Goal: Task Accomplishment & Management: Use online tool/utility

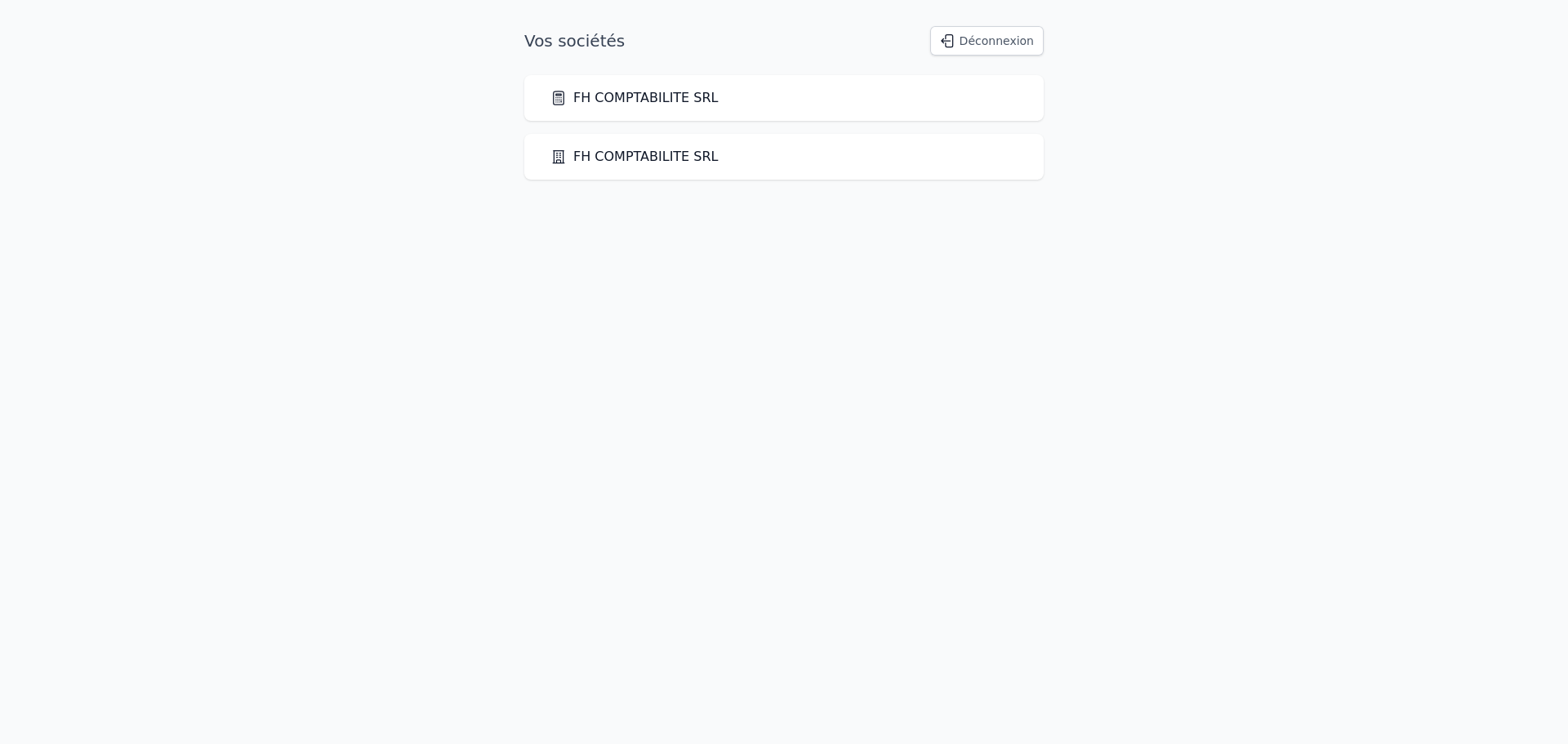
click at [686, 96] on link "FH COMPTABILITE SRL" at bounding box center [634, 98] width 168 height 19
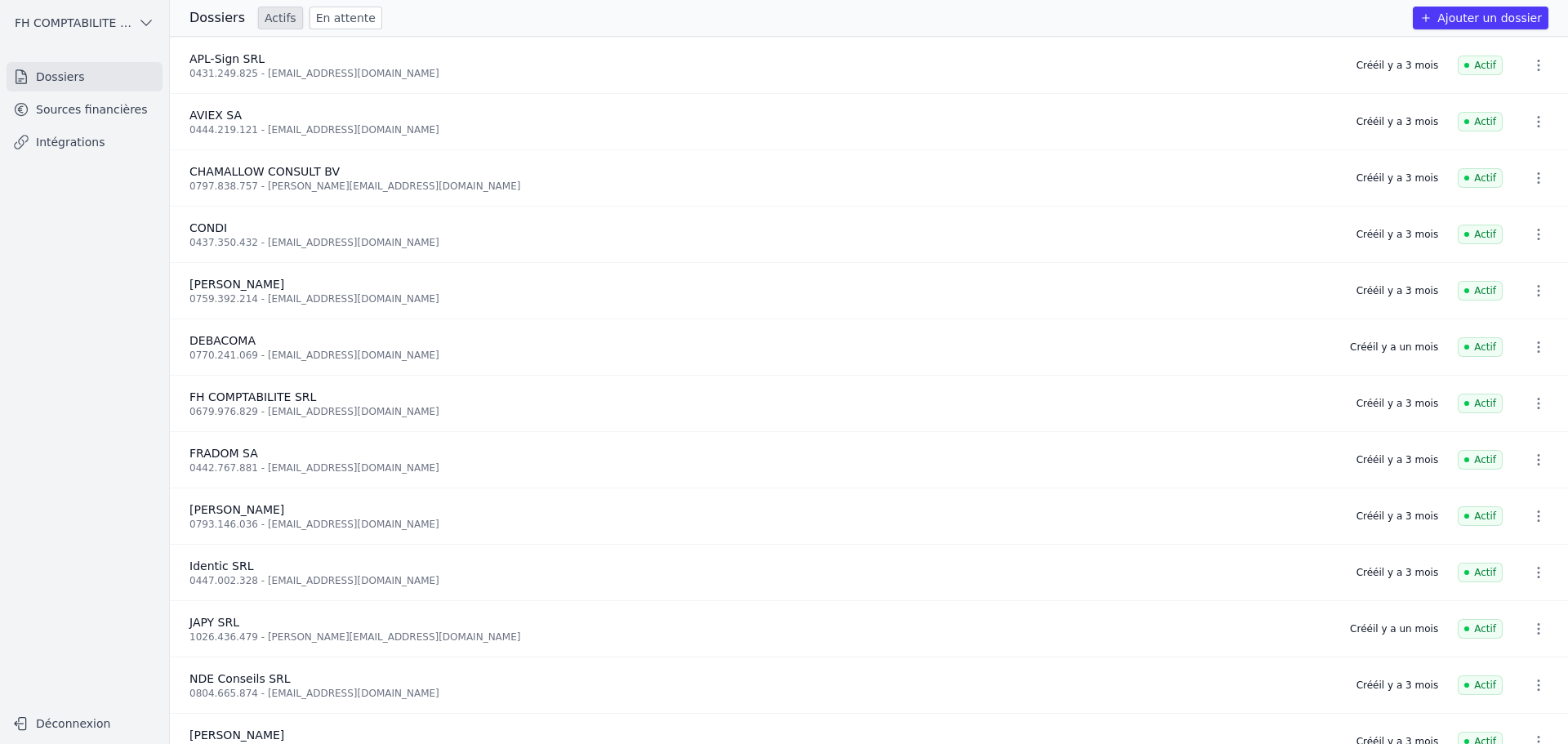
click at [126, 93] on ul "Dossiers Sources financières Intégrations" at bounding box center [84, 109] width 156 height 95
click at [150, 121] on link "Sources financières" at bounding box center [84, 109] width 156 height 30
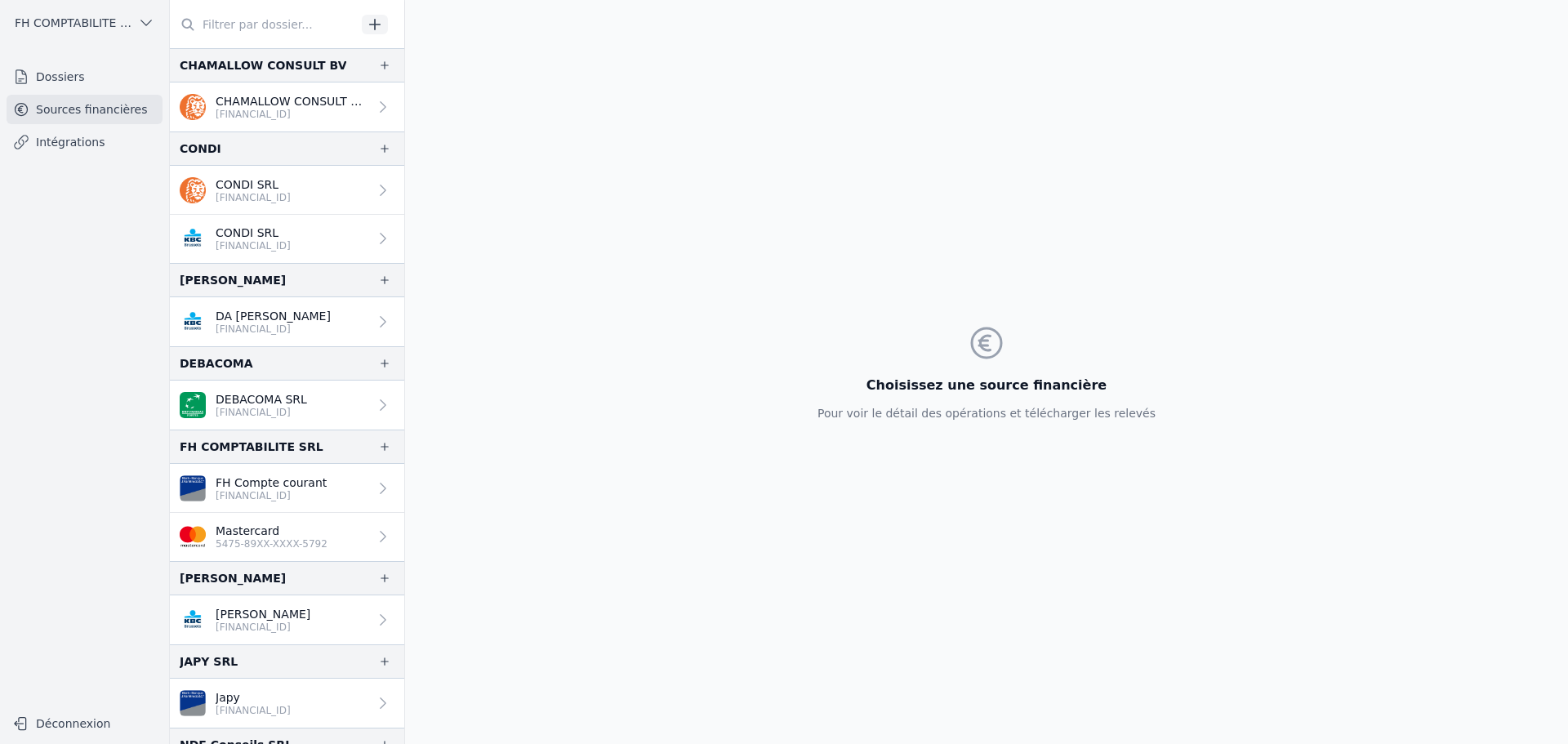
click at [272, 530] on p "Mastercard" at bounding box center [271, 530] width 112 height 16
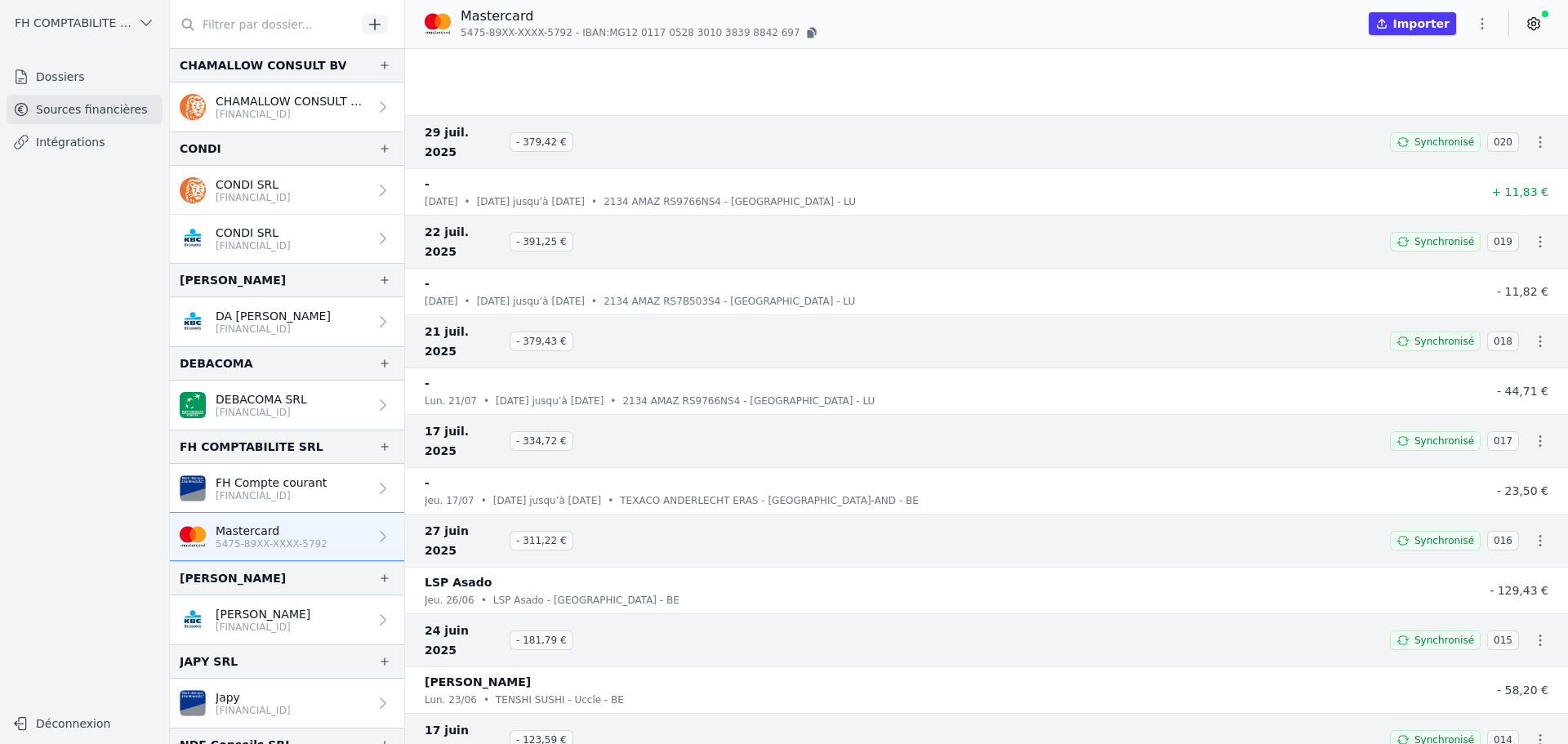
scroll to position [2123, 0]
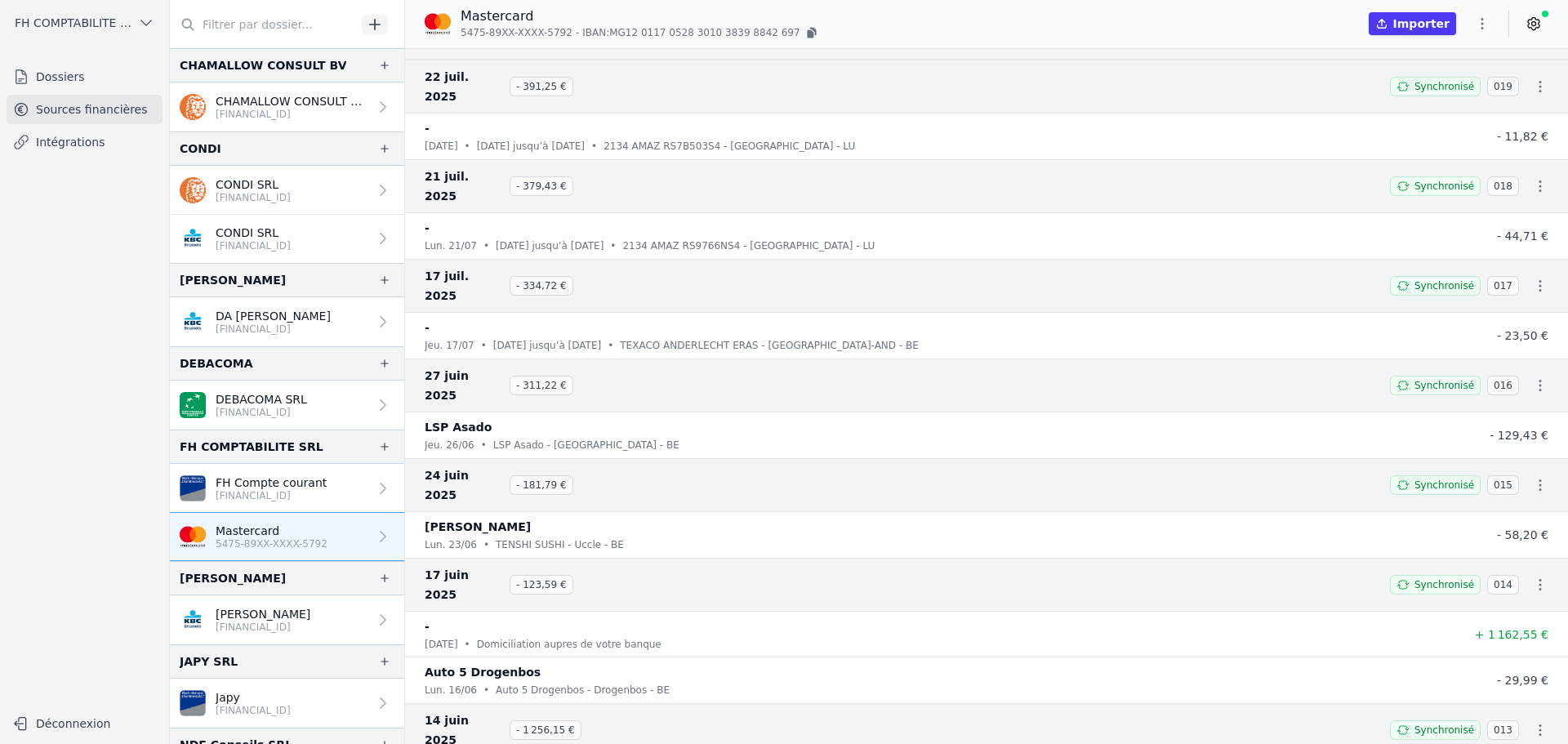
click at [1522, 628] on span "+ 1 162,55 €" at bounding box center [1511, 635] width 74 height 13
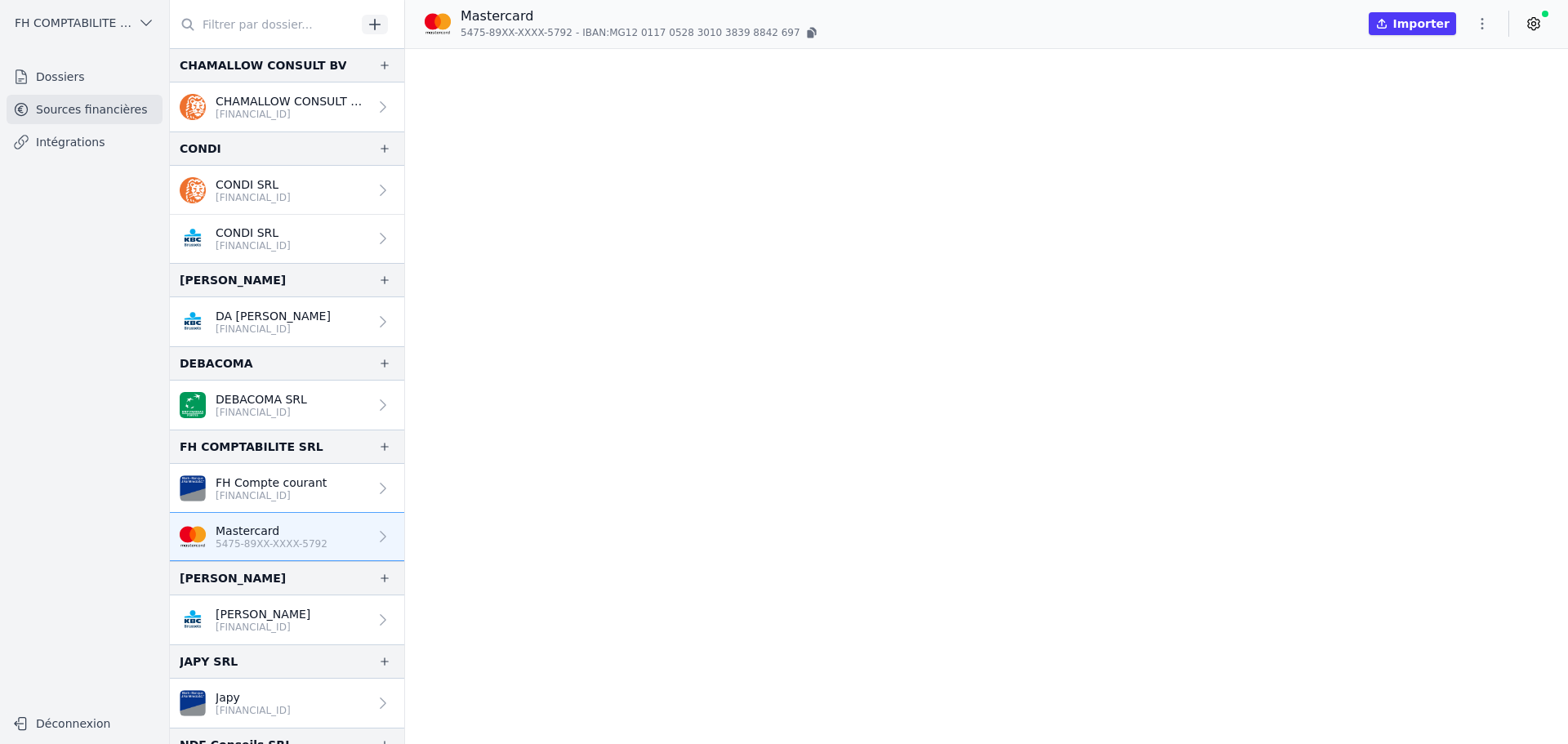
scroll to position [0, 0]
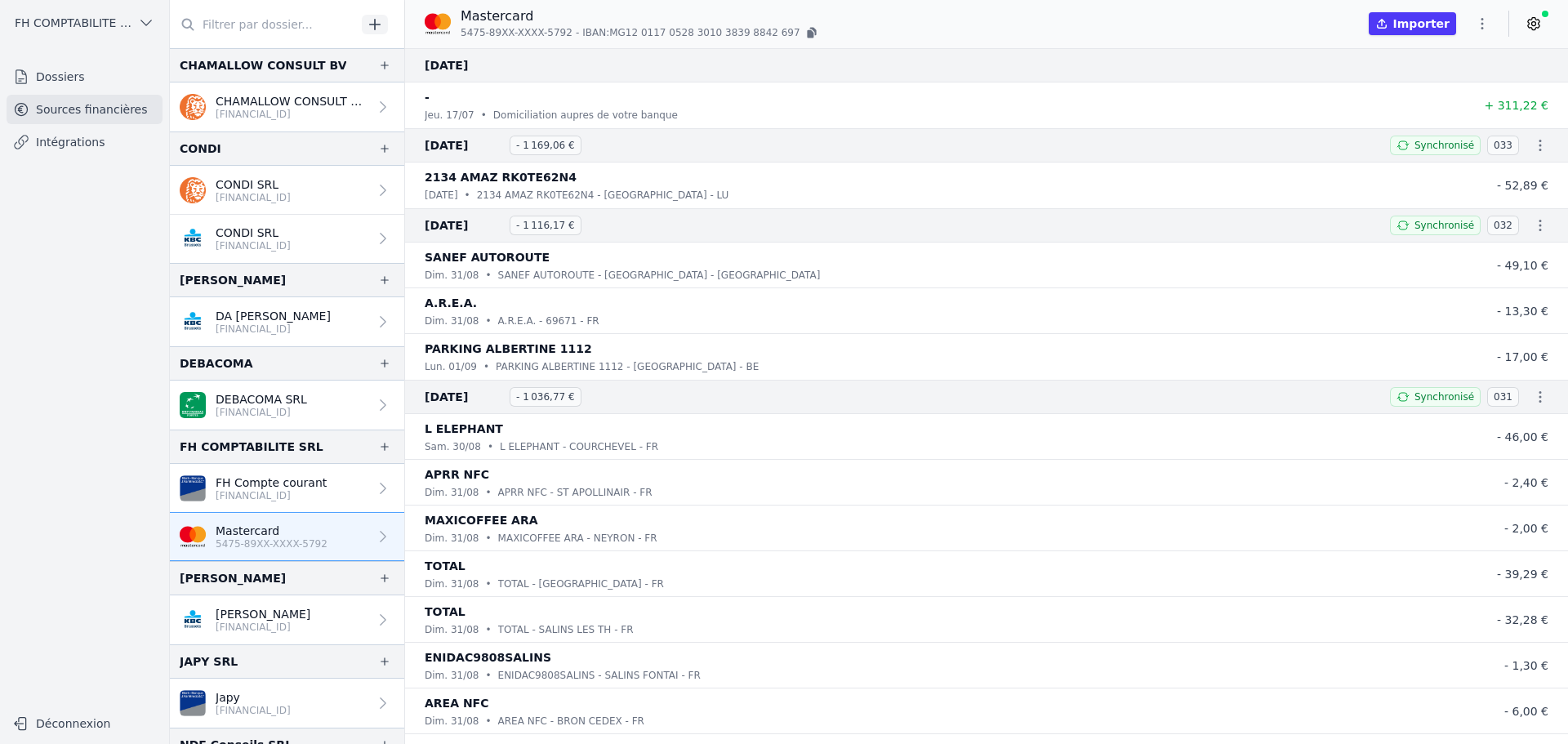
click at [1536, 36] on div "Mastercard 5475-89XX-XXXX-5792 - IBAN: MG12 [FINANCIAL_ID] [FINANCIAL_ID] Impor…" at bounding box center [986, 24] width 1163 height 35
click at [1536, 25] on icon at bounding box center [1534, 24] width 4 height 4
click at [1544, 23] on link at bounding box center [1533, 23] width 30 height 26
click at [1480, 28] on icon "button" at bounding box center [1482, 23] width 16 height 16
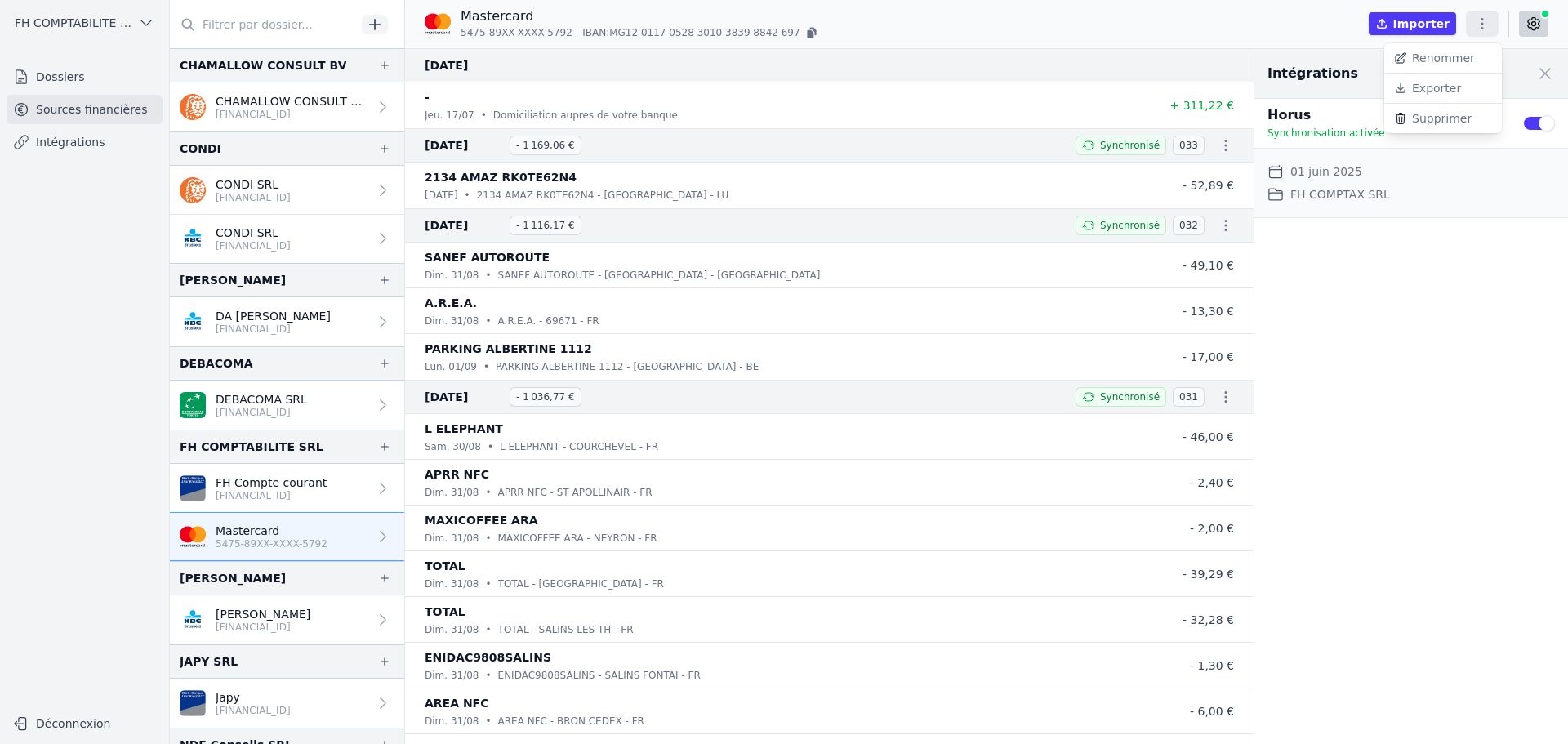
click at [1420, 119] on button "Supprimer" at bounding box center [1443, 118] width 118 height 30
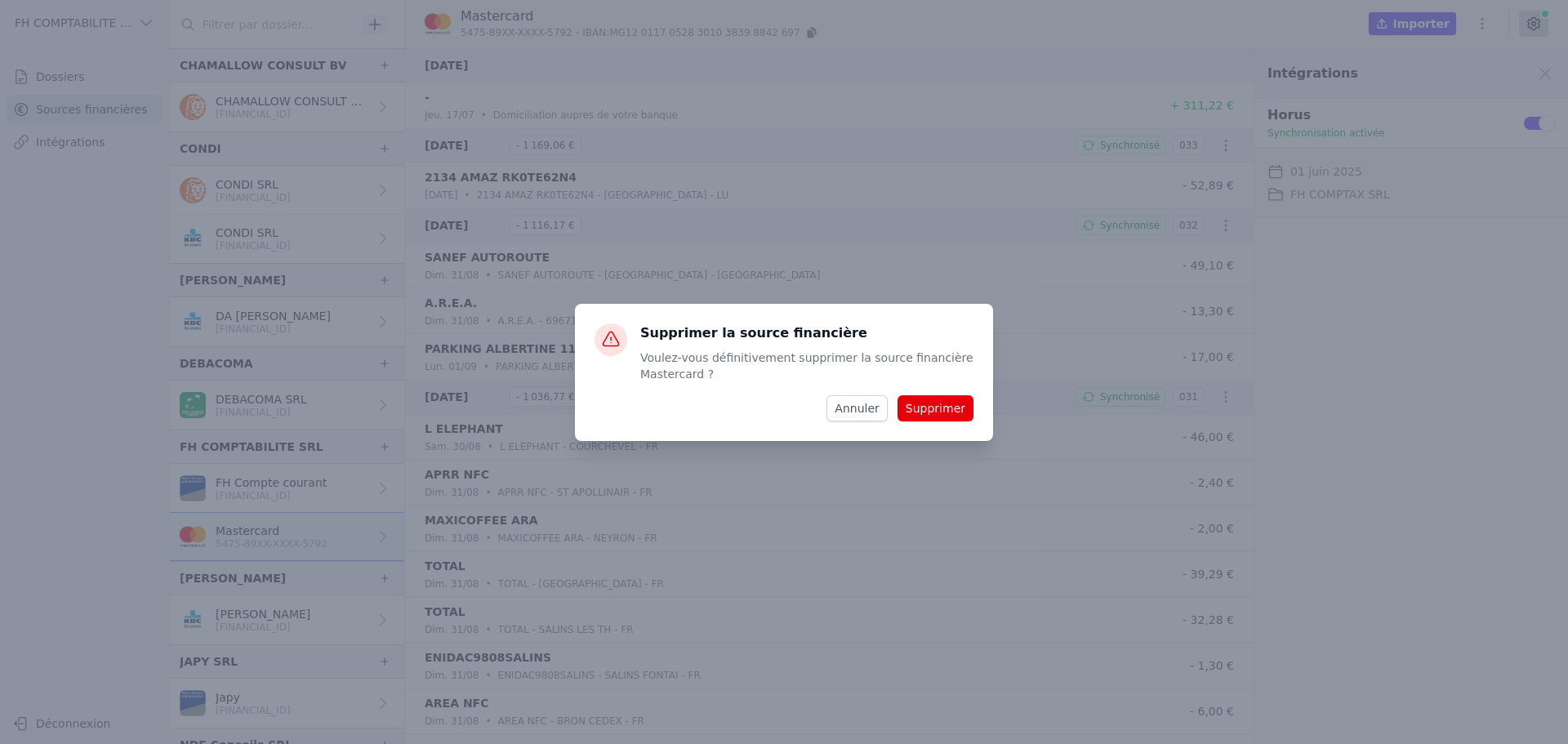
click at [949, 411] on button "Supprimer" at bounding box center [935, 407] width 76 height 26
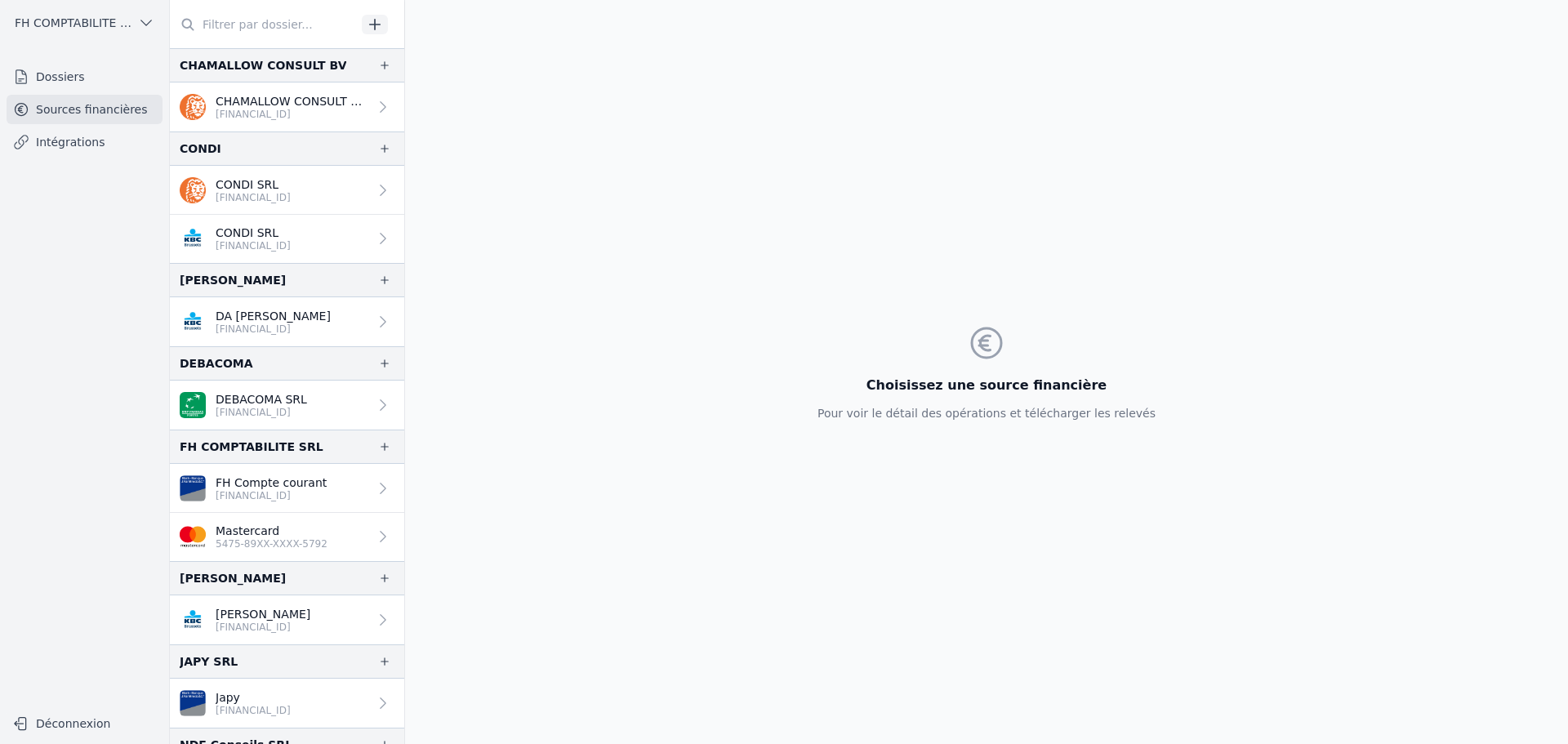
click at [341, 540] on link "Mastercard 5475-89XX-XXXX-5792" at bounding box center [287, 537] width 234 height 48
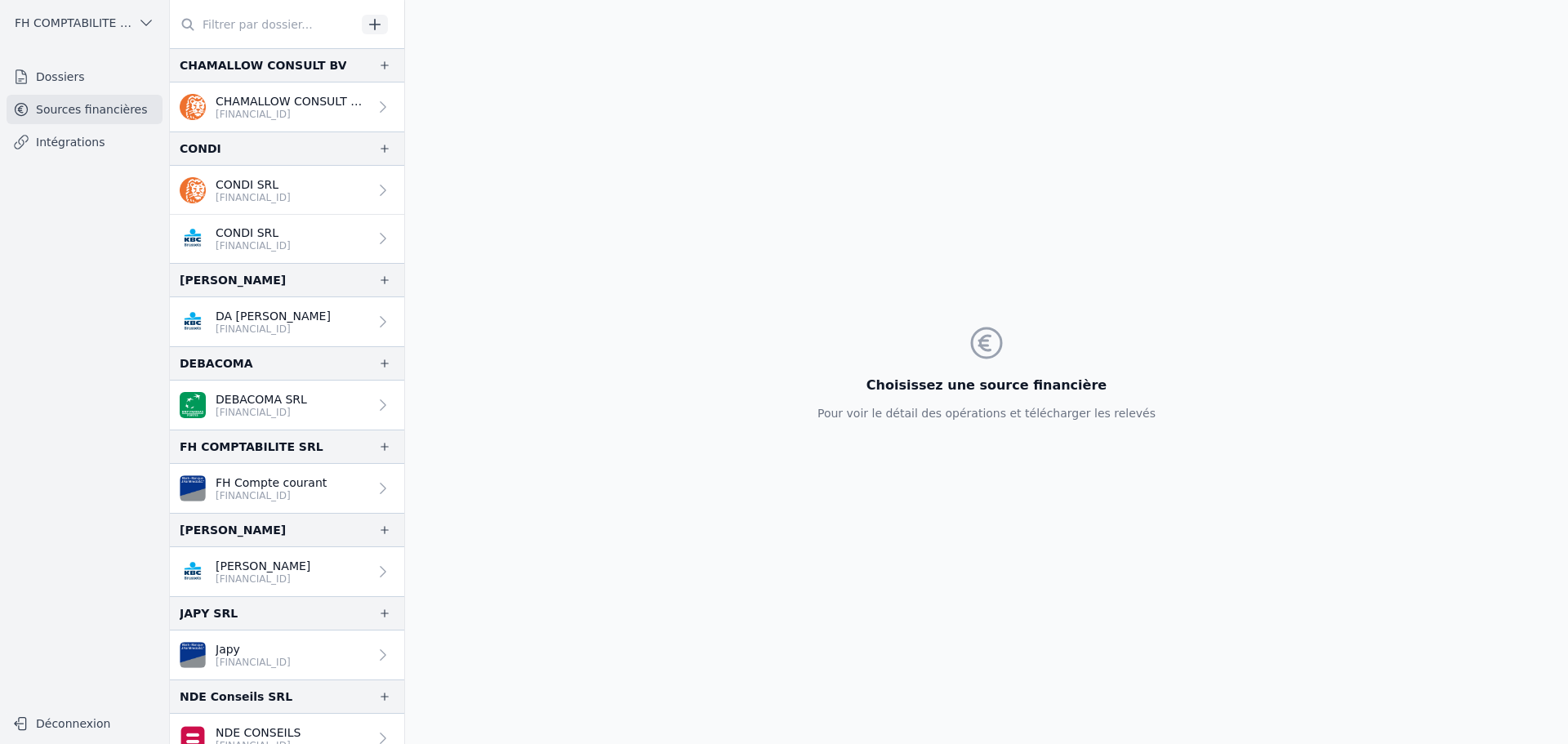
click at [366, 24] on icon "button" at bounding box center [374, 24] width 16 height 16
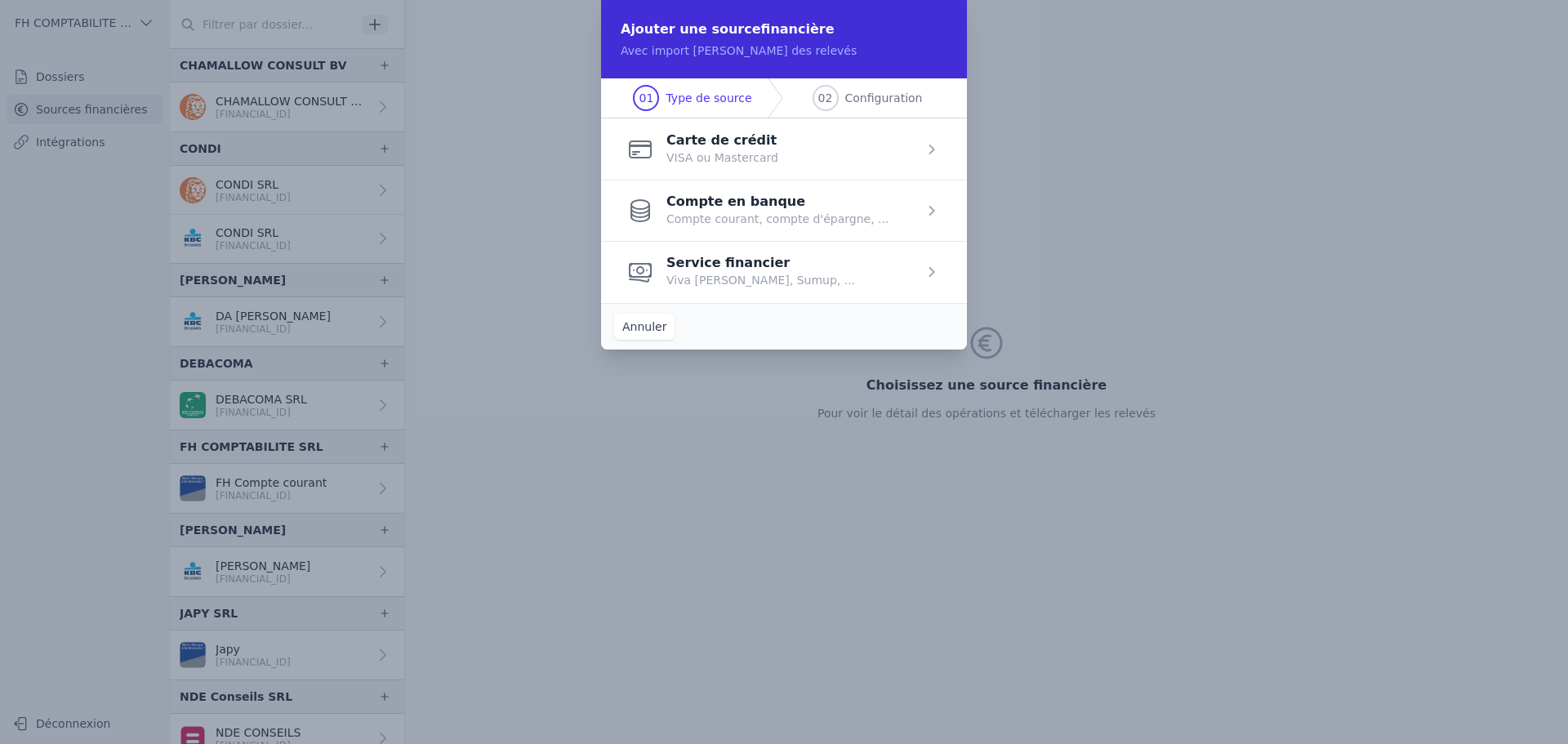
click at [750, 151] on span "button" at bounding box center [784, 149] width 366 height 61
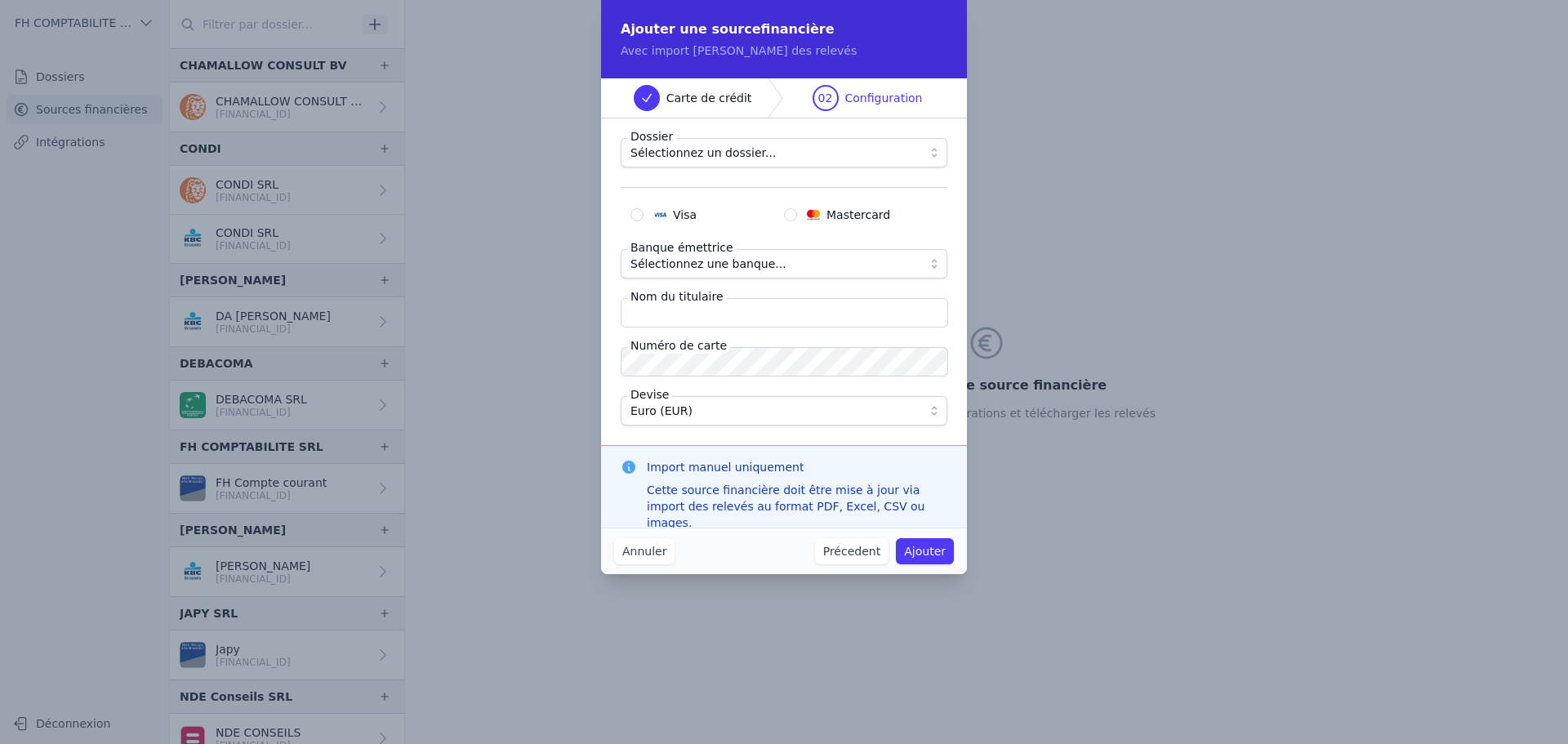
click at [826, 208] on div "Mastercard" at bounding box center [848, 214] width 83 height 16
click at [797, 208] on input "Mastercard" at bounding box center [791, 215] width 13 height 13
radio input "true"
click at [726, 269] on span "Sélectionnez une banque..." at bounding box center [708, 264] width 156 height 19
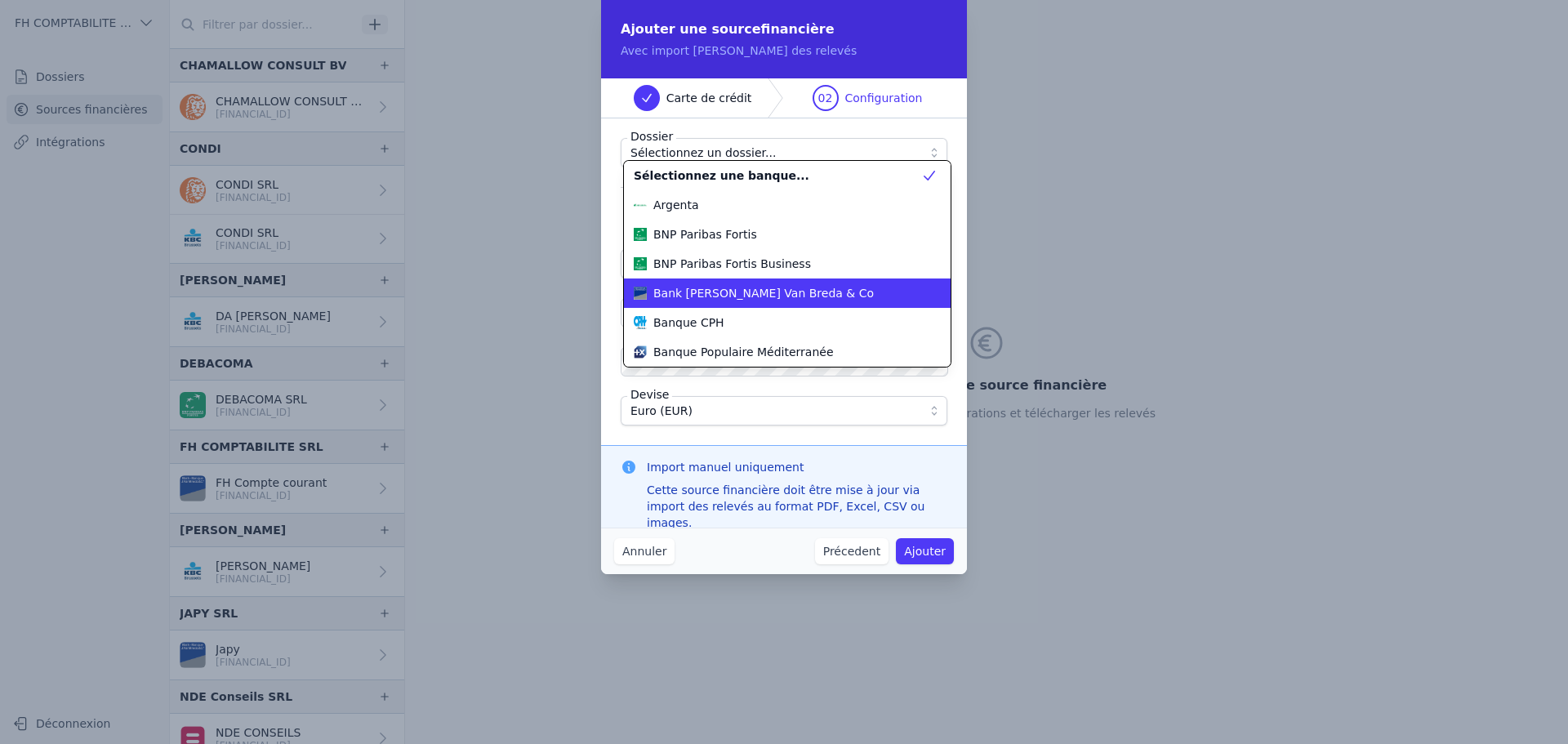
click at [761, 294] on span "Bank [PERSON_NAME] Van Breda & Co" at bounding box center [763, 292] width 221 height 16
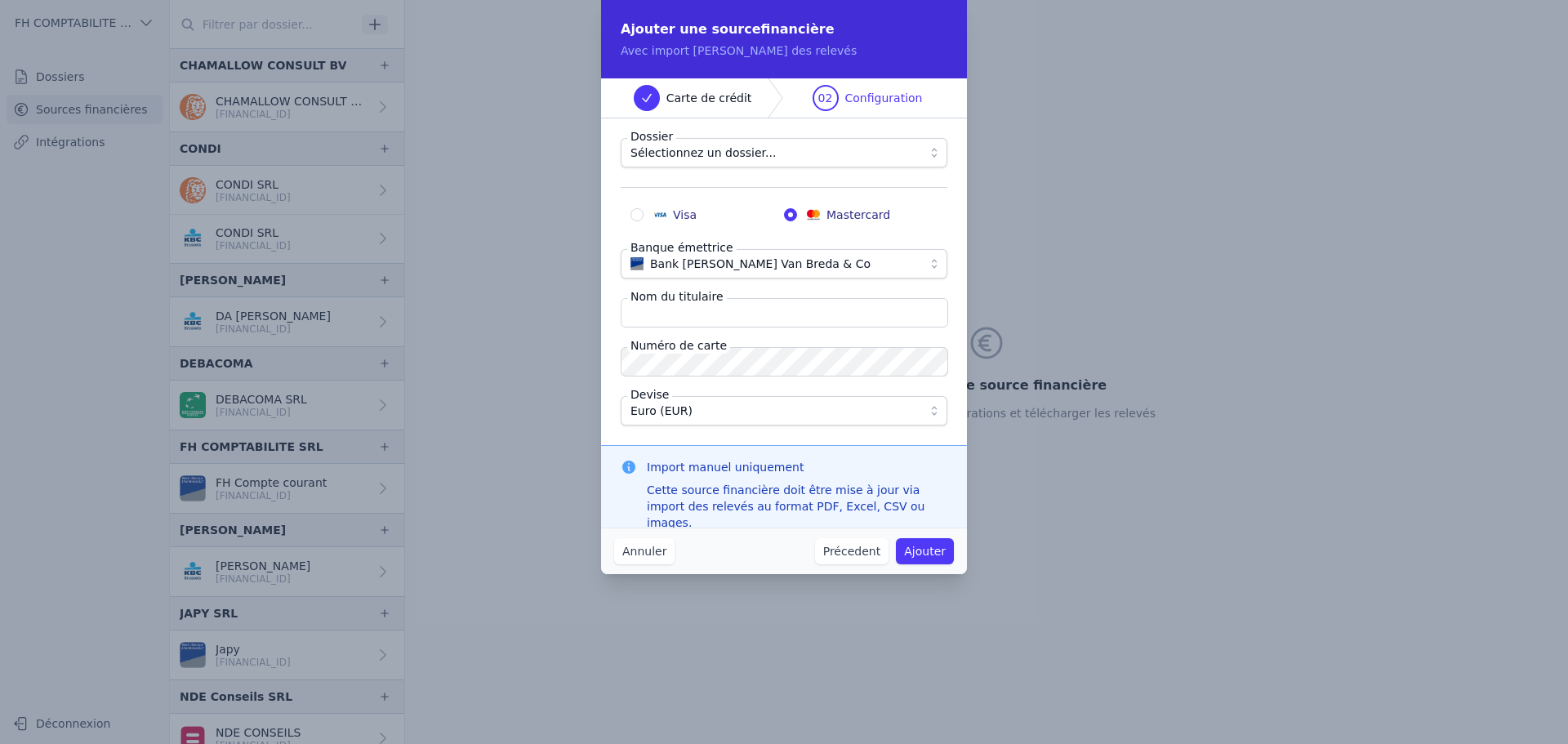
click at [746, 314] on input "Nom du titulaire" at bounding box center [784, 313] width 328 height 30
type input "[PERSON_NAME]"
click at [823, 439] on div "Dossier Sélectionnez un dossier... Visa Mastercard Banque émettrice Bank J. Van…" at bounding box center [784, 281] width 366 height 327
click at [453, 369] on div "Ajouter une source financière Avec import manuel des relevés Carte de crédit 02…" at bounding box center [784, 372] width 1568 height 744
click at [871, 100] on span "Configuration" at bounding box center [883, 98] width 78 height 16
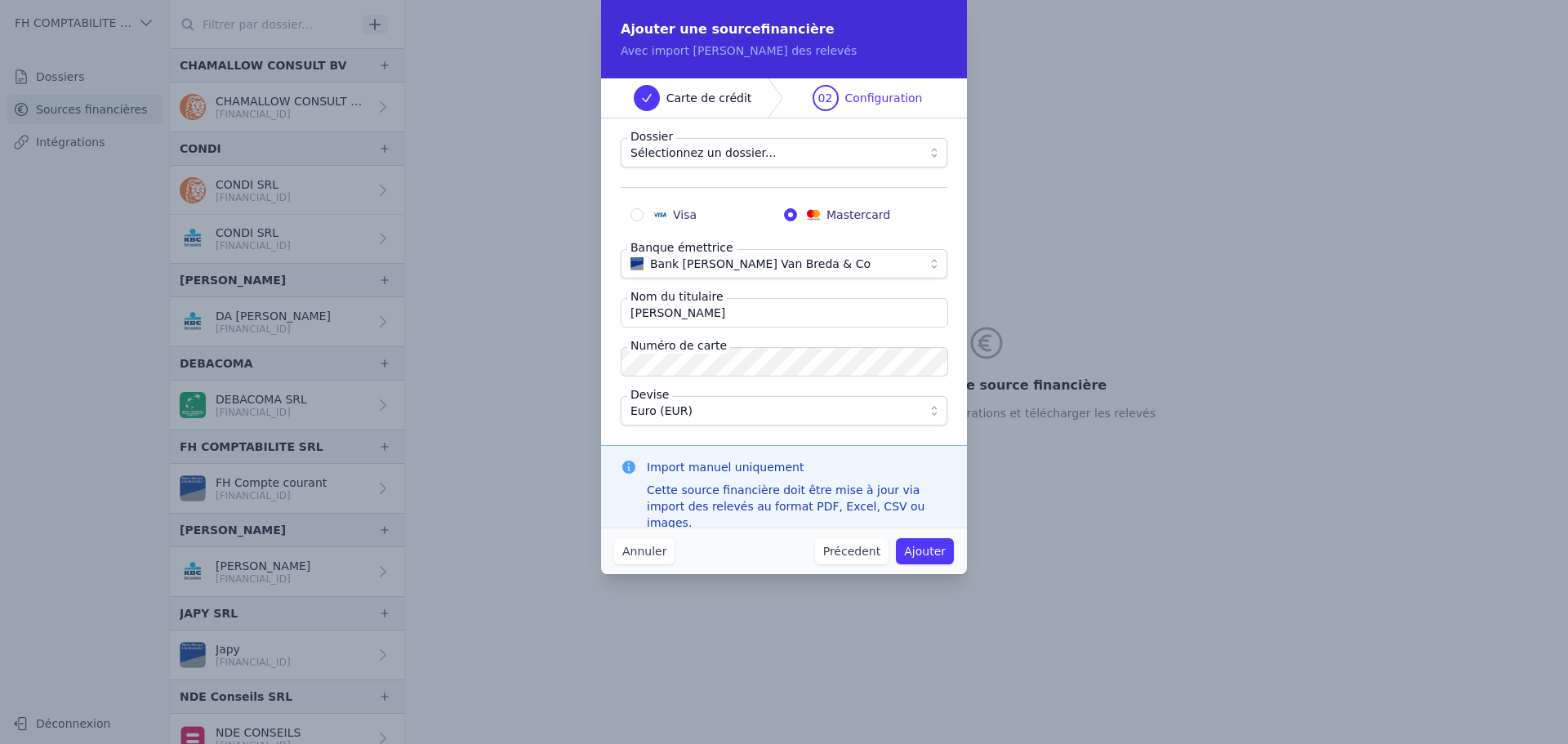
click at [730, 102] on span "Carte de crédit" at bounding box center [709, 98] width 85 height 16
click at [743, 152] on span "Sélectionnez un dossier..." at bounding box center [703, 152] width 146 height 19
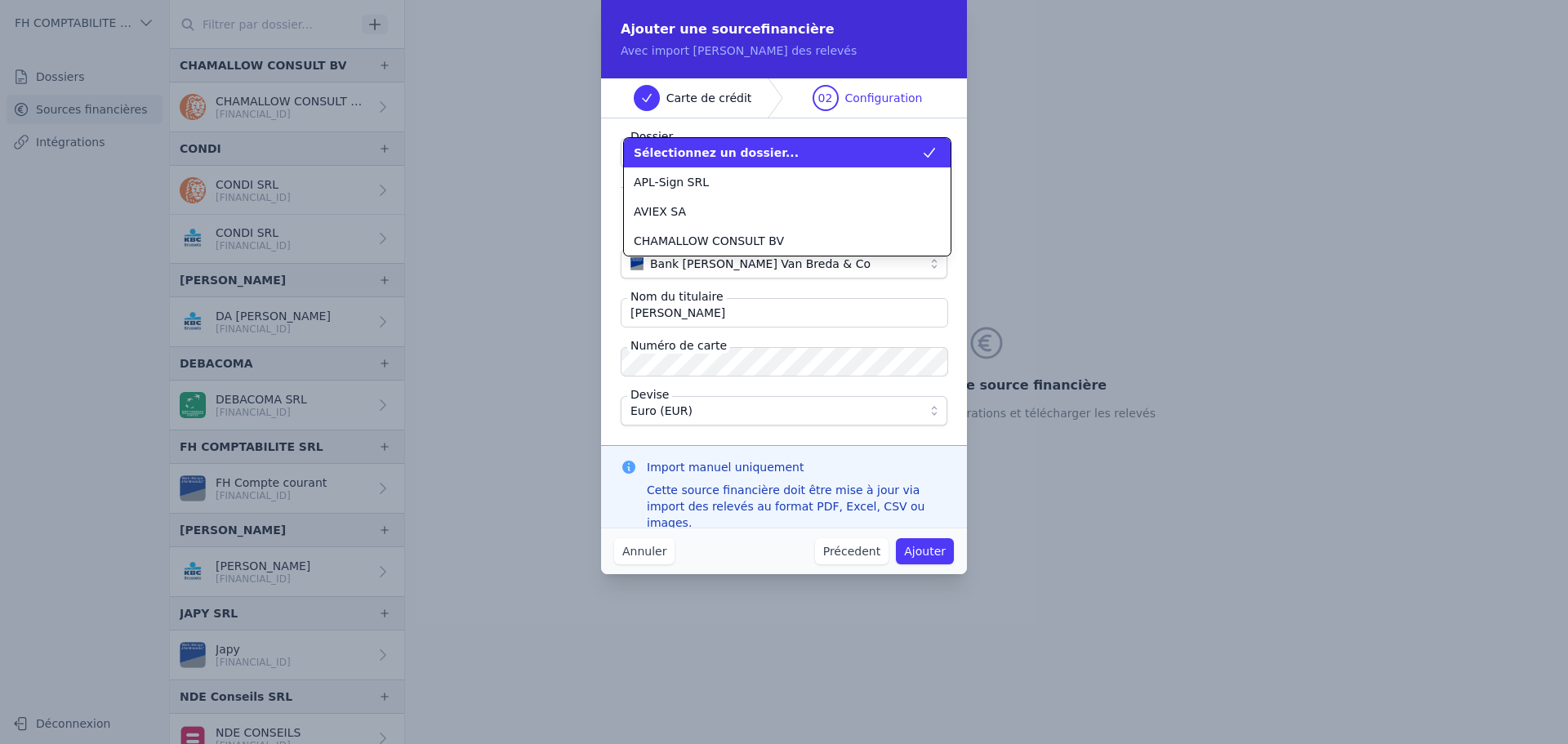
scroll to position [118, 0]
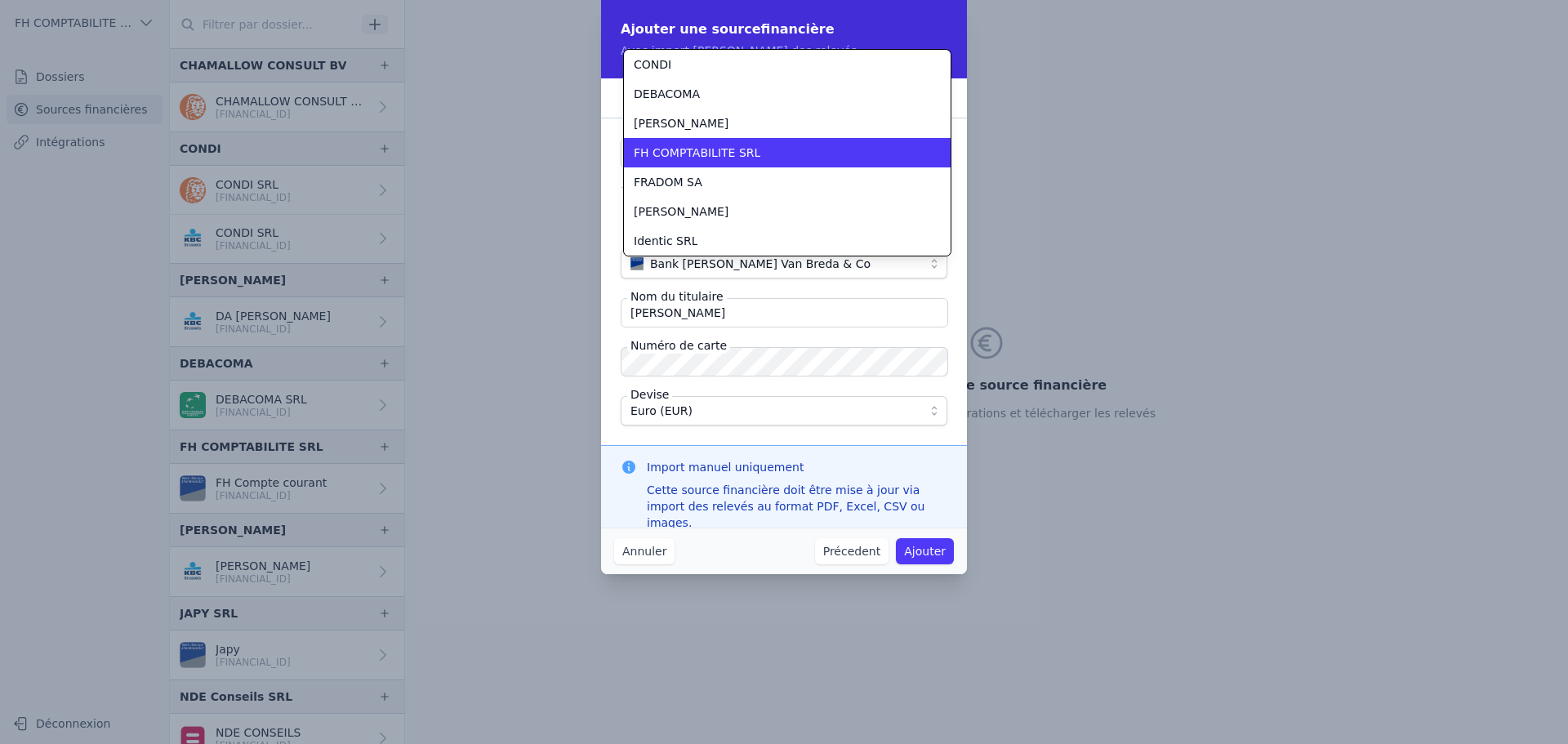
click at [743, 152] on span "FH COMPTABILITE SRL" at bounding box center [697, 152] width 127 height 16
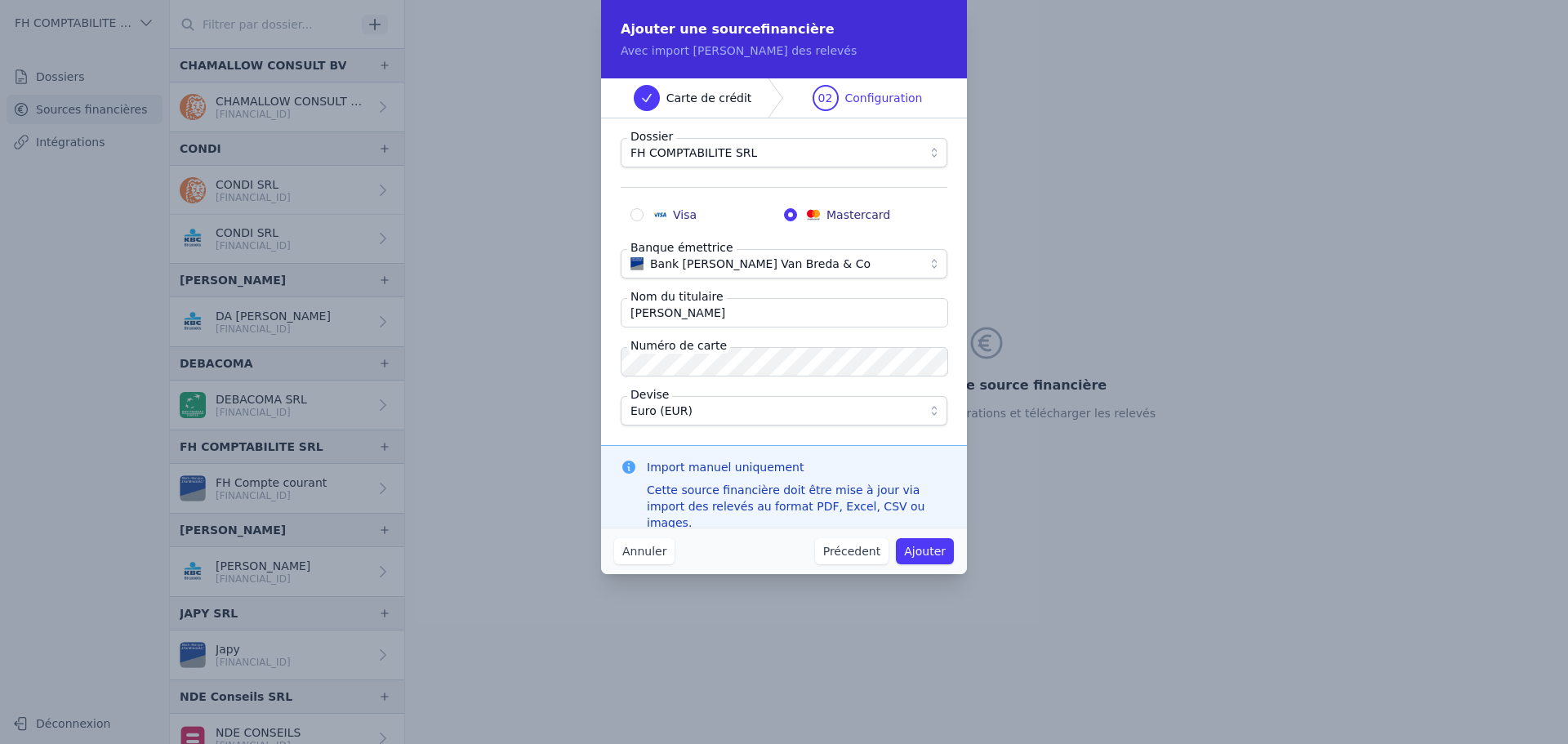
click at [713, 377] on fieldset "Dossier FH COMPTABILITE SRL Visa Mastercard Banque émettrice Bank J. Van Breda …" at bounding box center [784, 282] width 327 height 288
click at [937, 552] on button "Ajouter" at bounding box center [924, 550] width 58 height 26
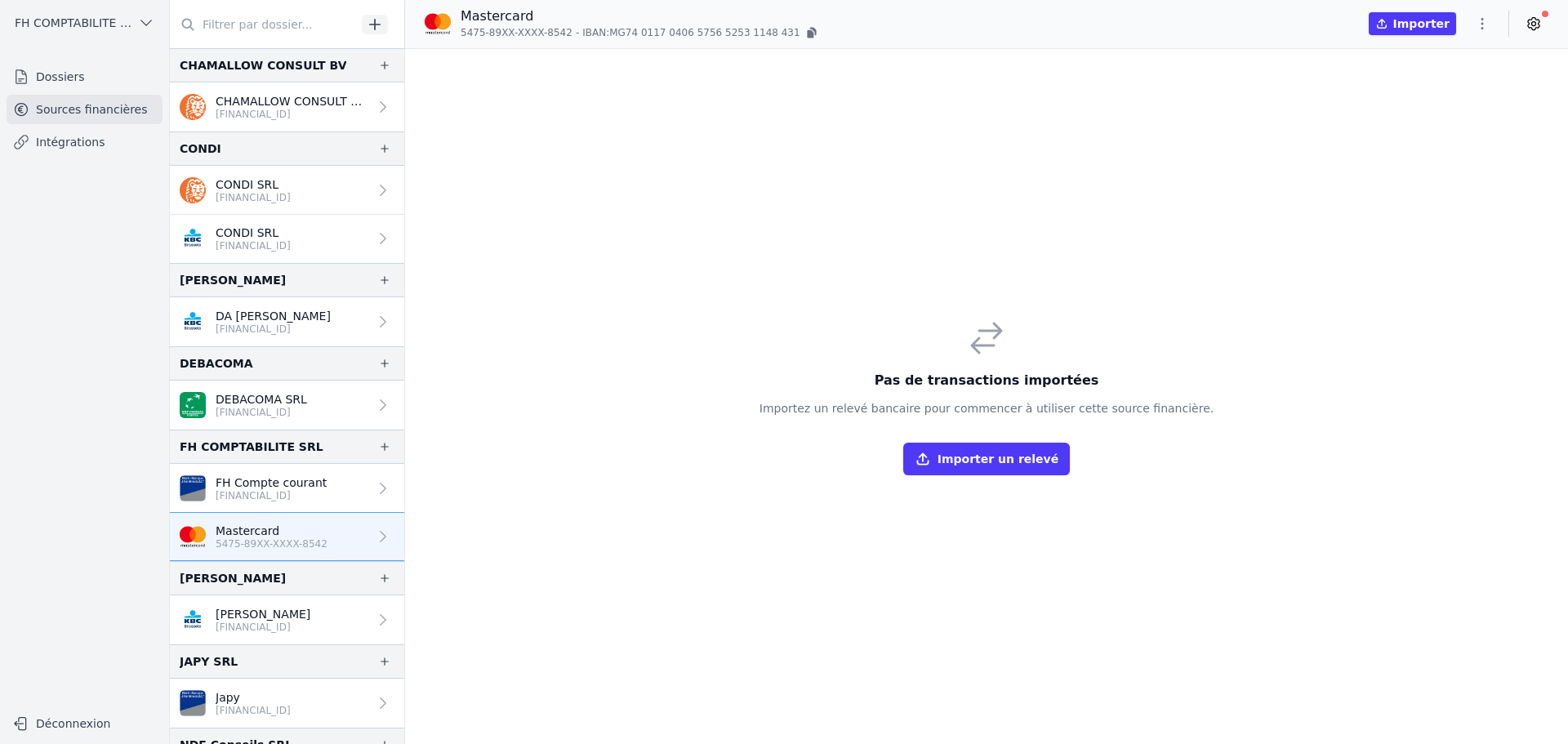
click at [983, 456] on button "Importer un relevé" at bounding box center [987, 459] width 167 height 33
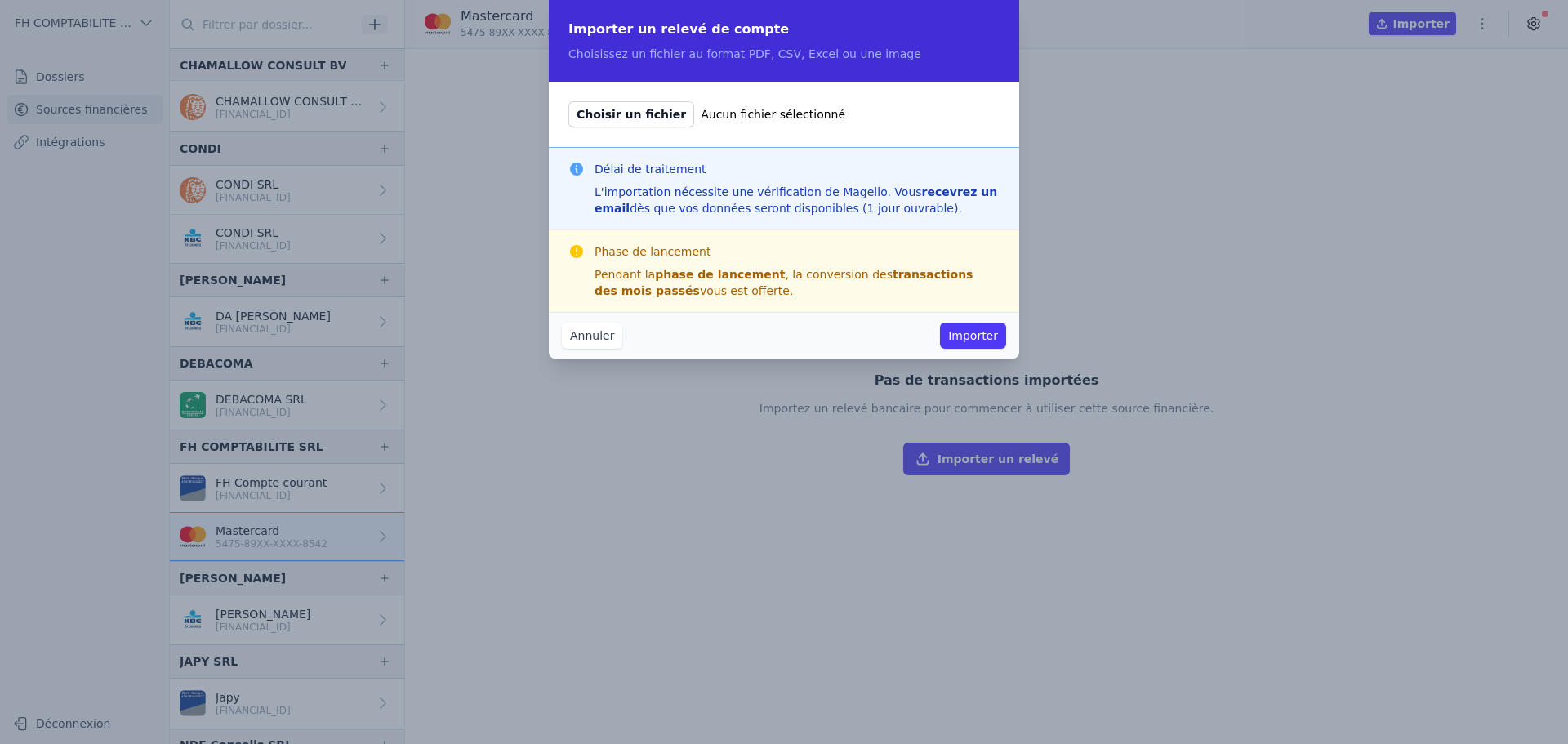
click at [635, 113] on span "Choisir un fichier" at bounding box center [631, 114] width 126 height 26
click at [569, 102] on input "Choisir un fichier Aucun fichier sélectionné" at bounding box center [568, 101] width 1 height 1
type input "C:\fakepath\27138112.pdf"
click at [971, 337] on button "Importer" at bounding box center [972, 335] width 66 height 26
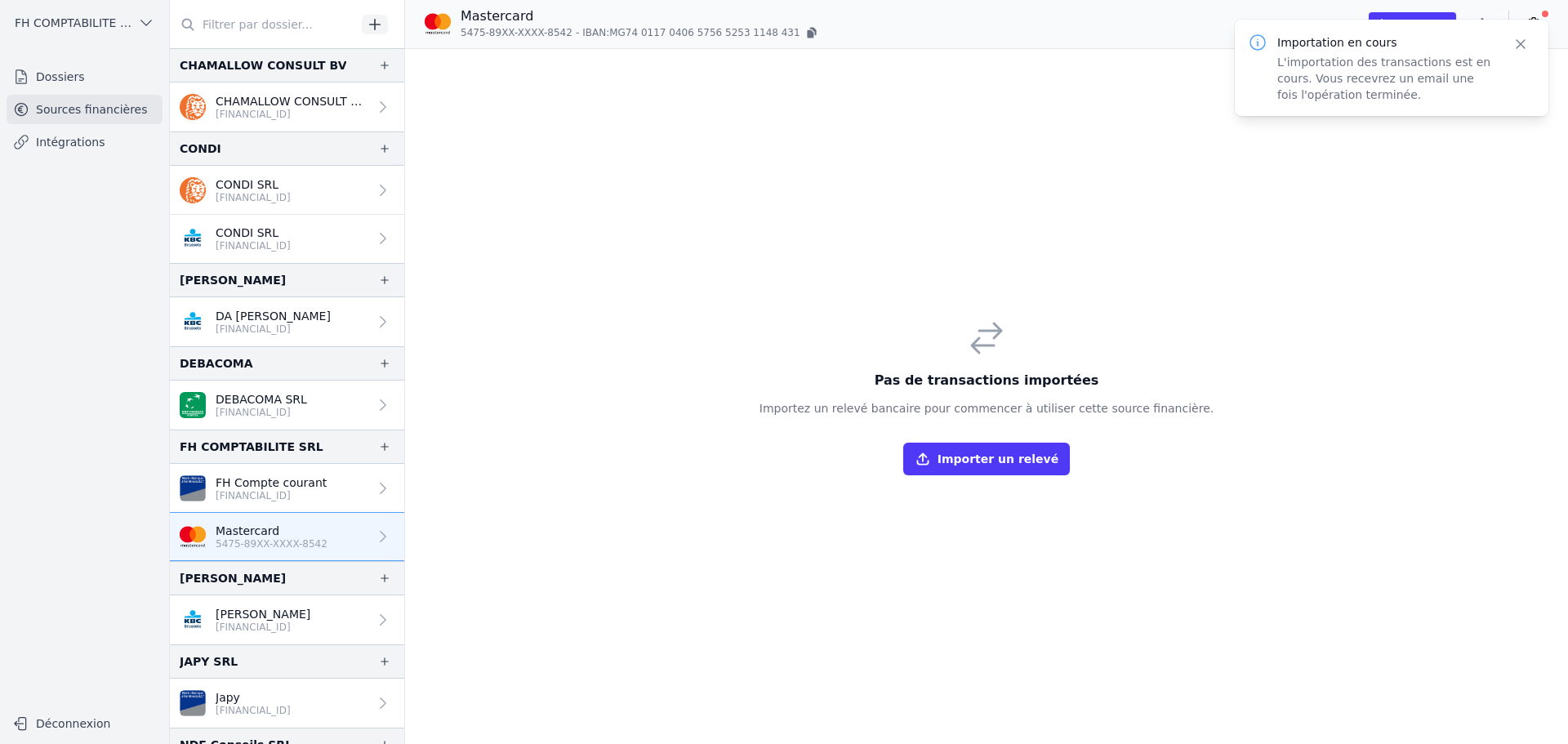
click at [977, 460] on button "Importer un relevé" at bounding box center [987, 459] width 167 height 33
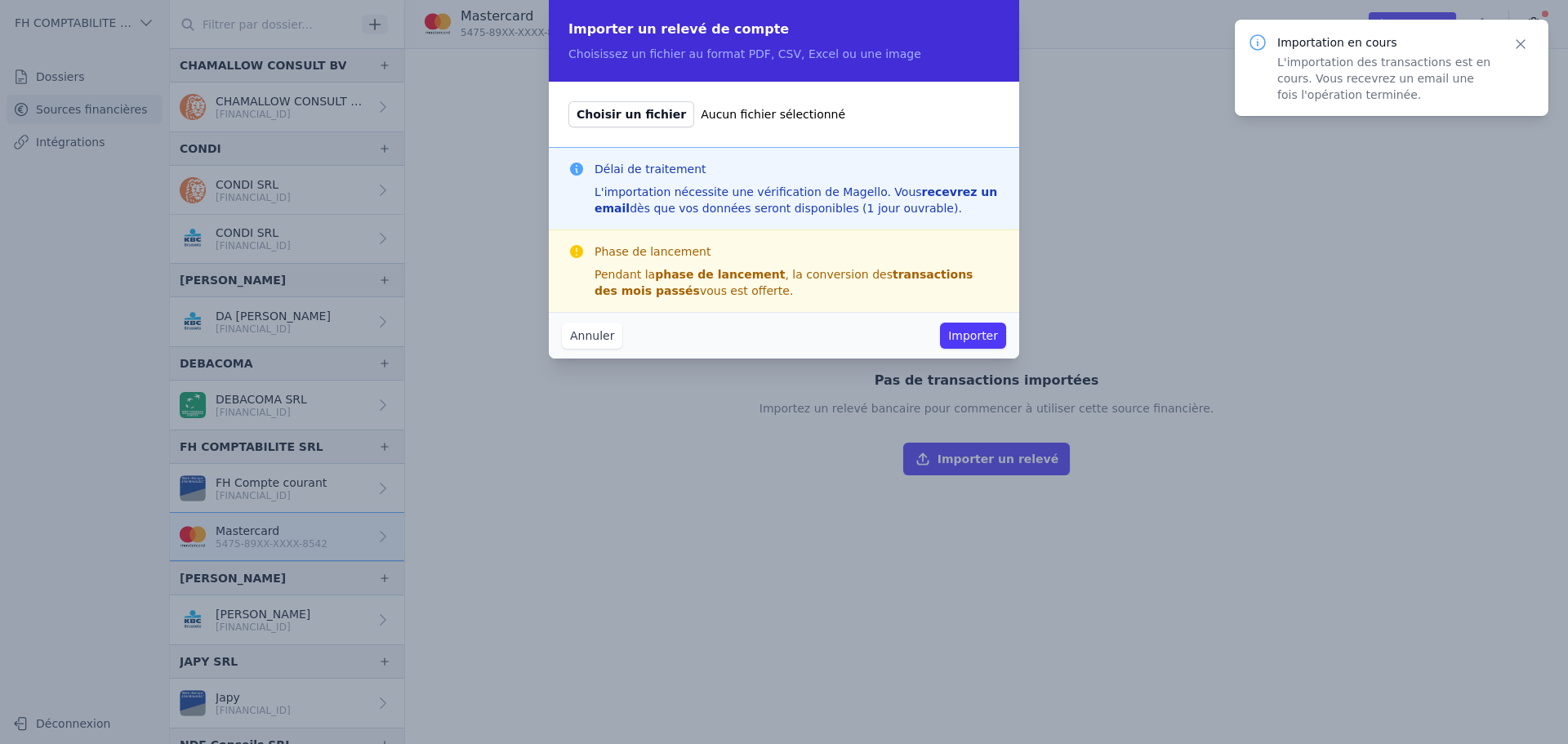
click at [647, 116] on span "Choisir un fichier" at bounding box center [631, 114] width 126 height 26
click at [569, 102] on input "Choisir un fichier Aucun fichier sélectionné" at bounding box center [568, 101] width 1 height 1
type input "C:\fakepath\26952563.pdf"
click at [969, 334] on button "Importer" at bounding box center [972, 335] width 66 height 26
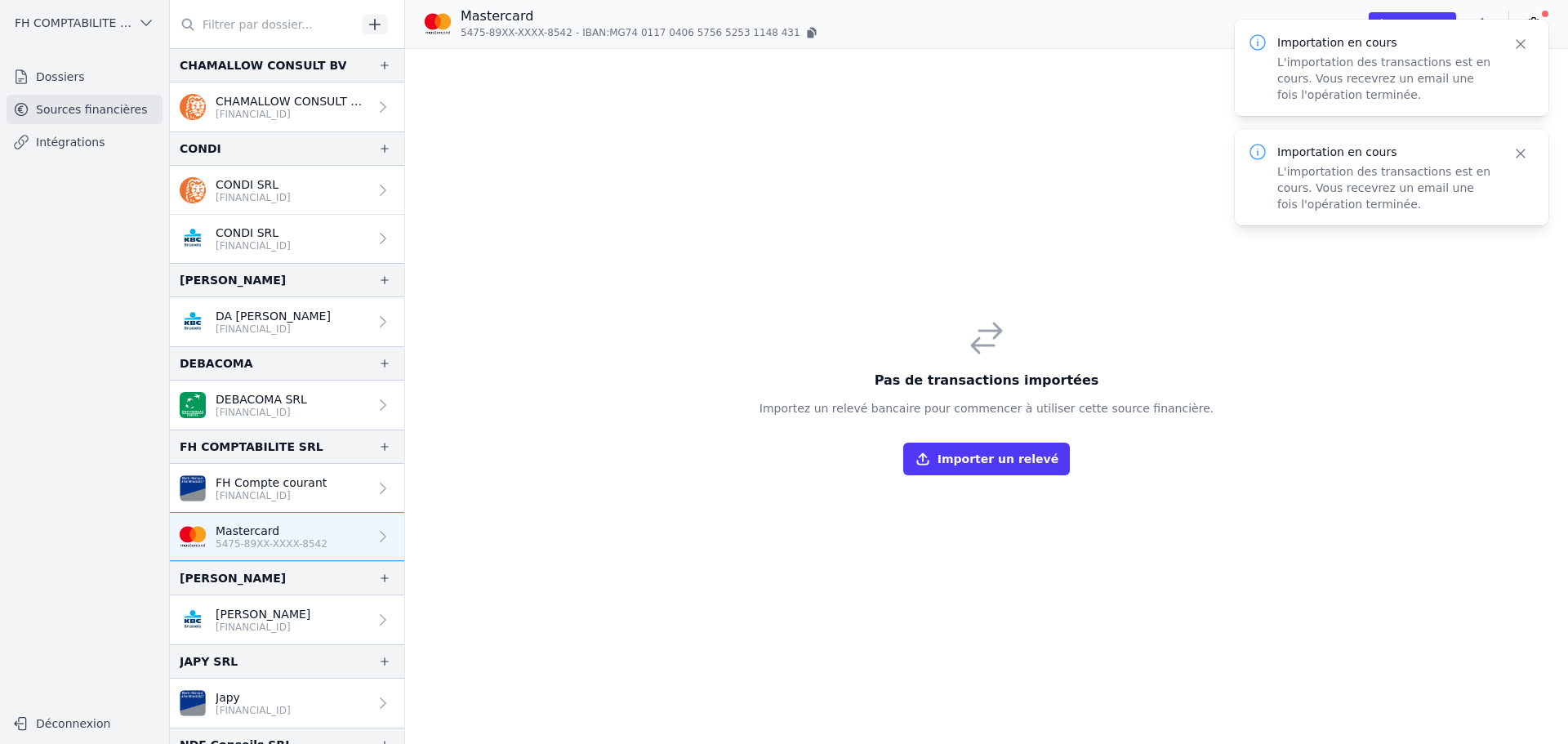
click at [1005, 461] on button "Importer un relevé" at bounding box center [987, 459] width 167 height 33
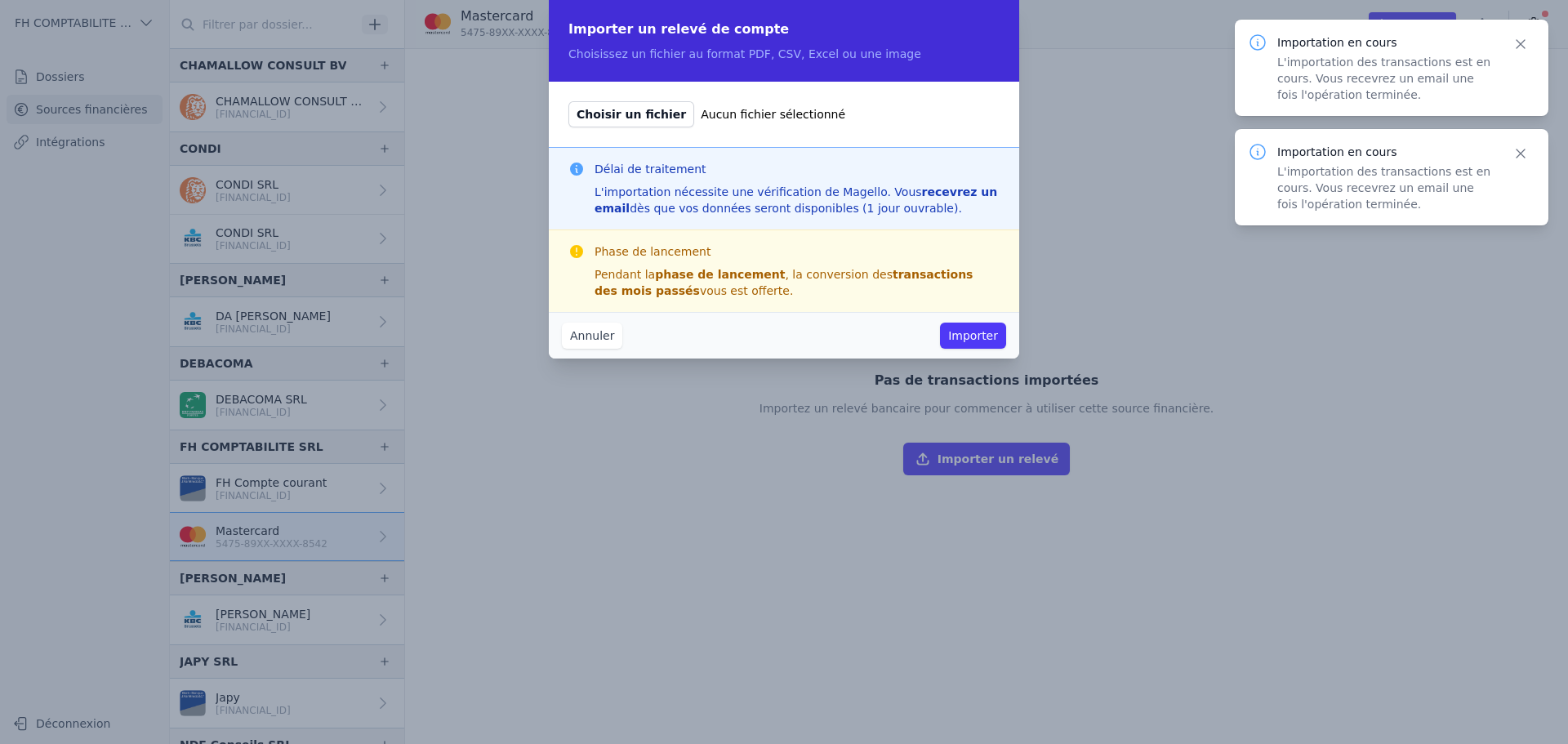
click at [642, 105] on span "Choisir un fichier" at bounding box center [631, 114] width 126 height 26
click at [569, 102] on input "Choisir un fichier Aucun fichier sélectionné" at bounding box center [568, 101] width 1 height 1
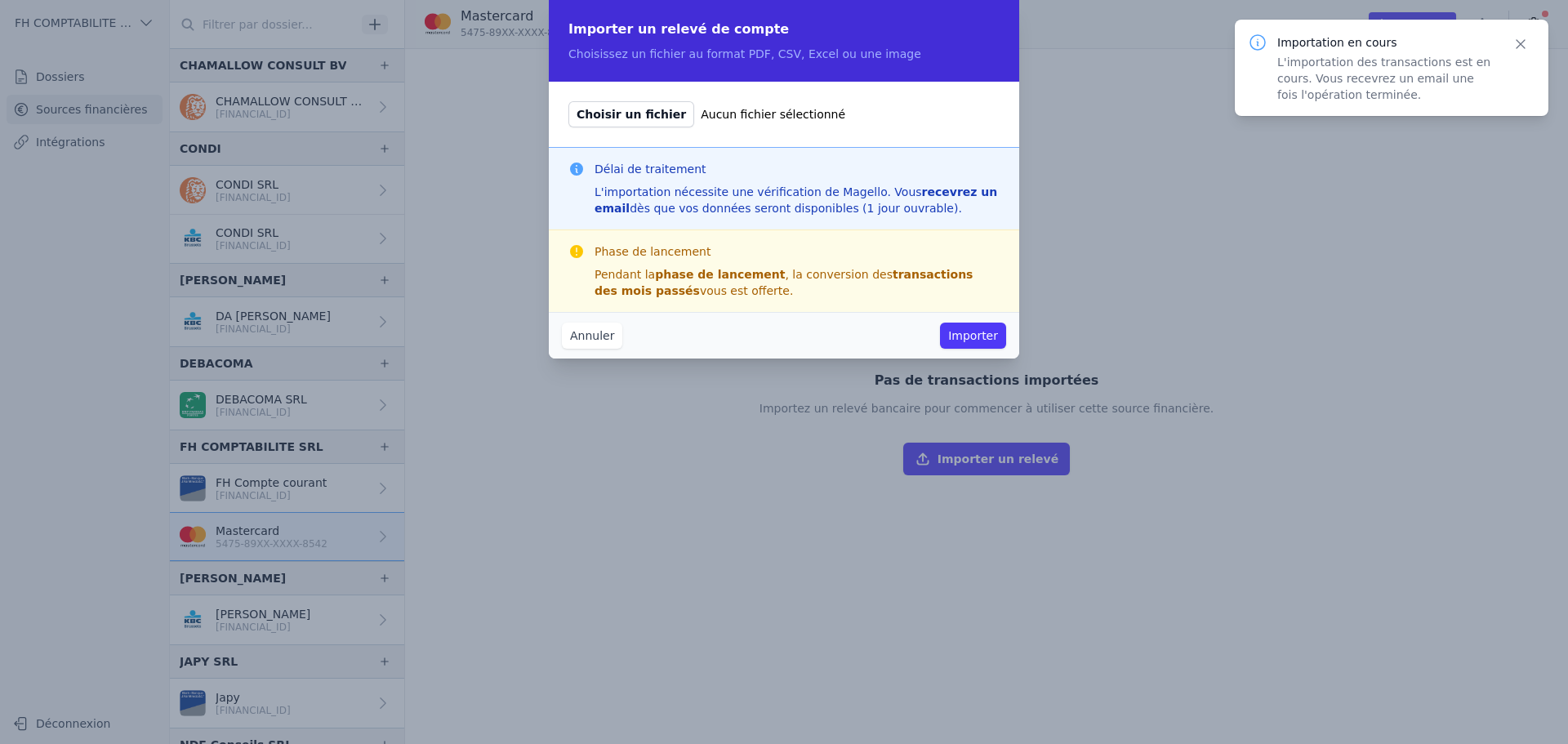
type input "C:\fakepath\26674060.pdf"
click at [968, 342] on button "Importer" at bounding box center [972, 335] width 66 height 26
